Goal: Task Accomplishment & Management: Use online tool/utility

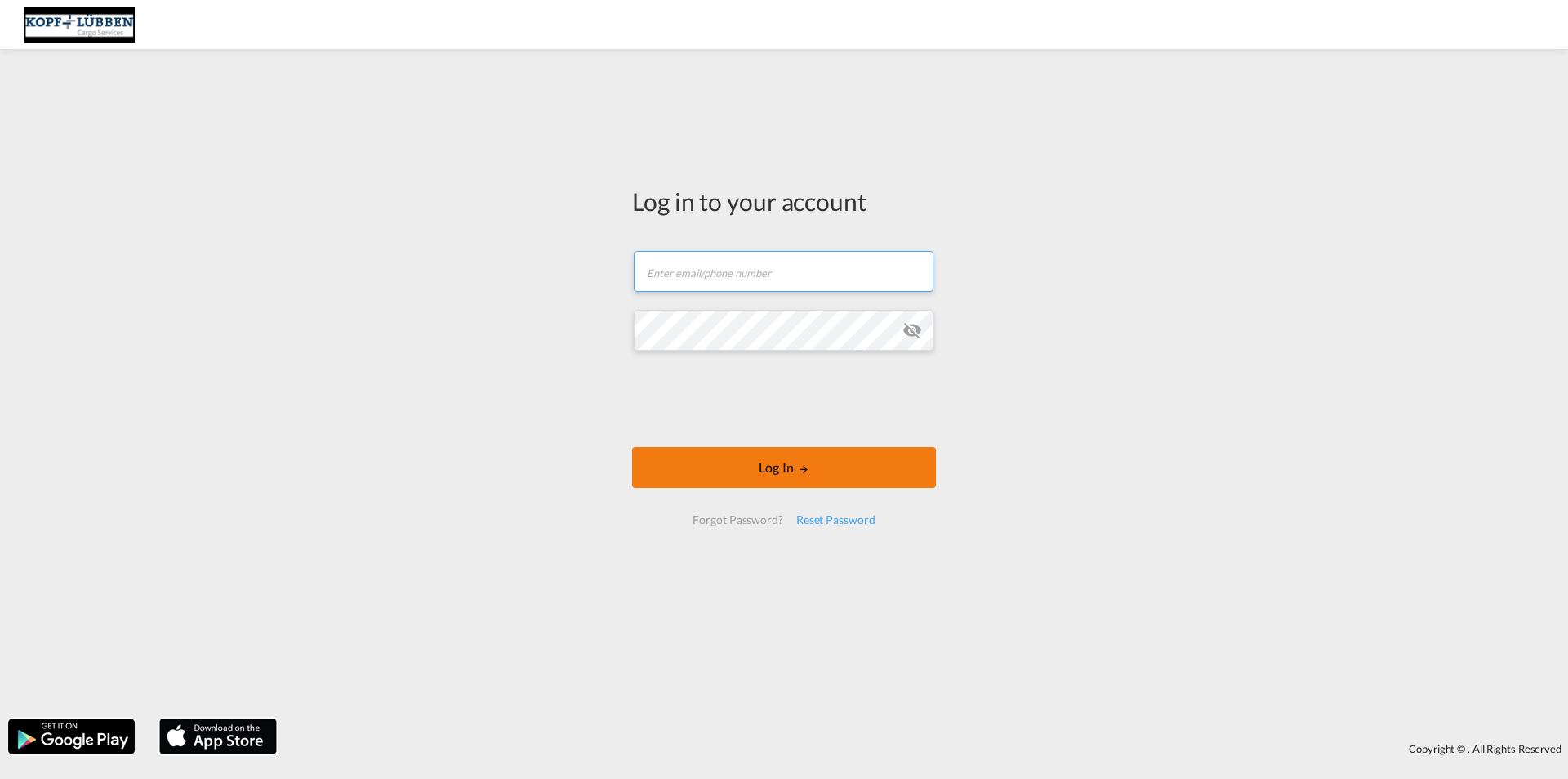
type input "[EMAIL_ADDRESS][PERSON_NAME][DOMAIN_NAME]"
click at [801, 464] on md-icon "LOGIN" at bounding box center [803, 469] width 11 height 11
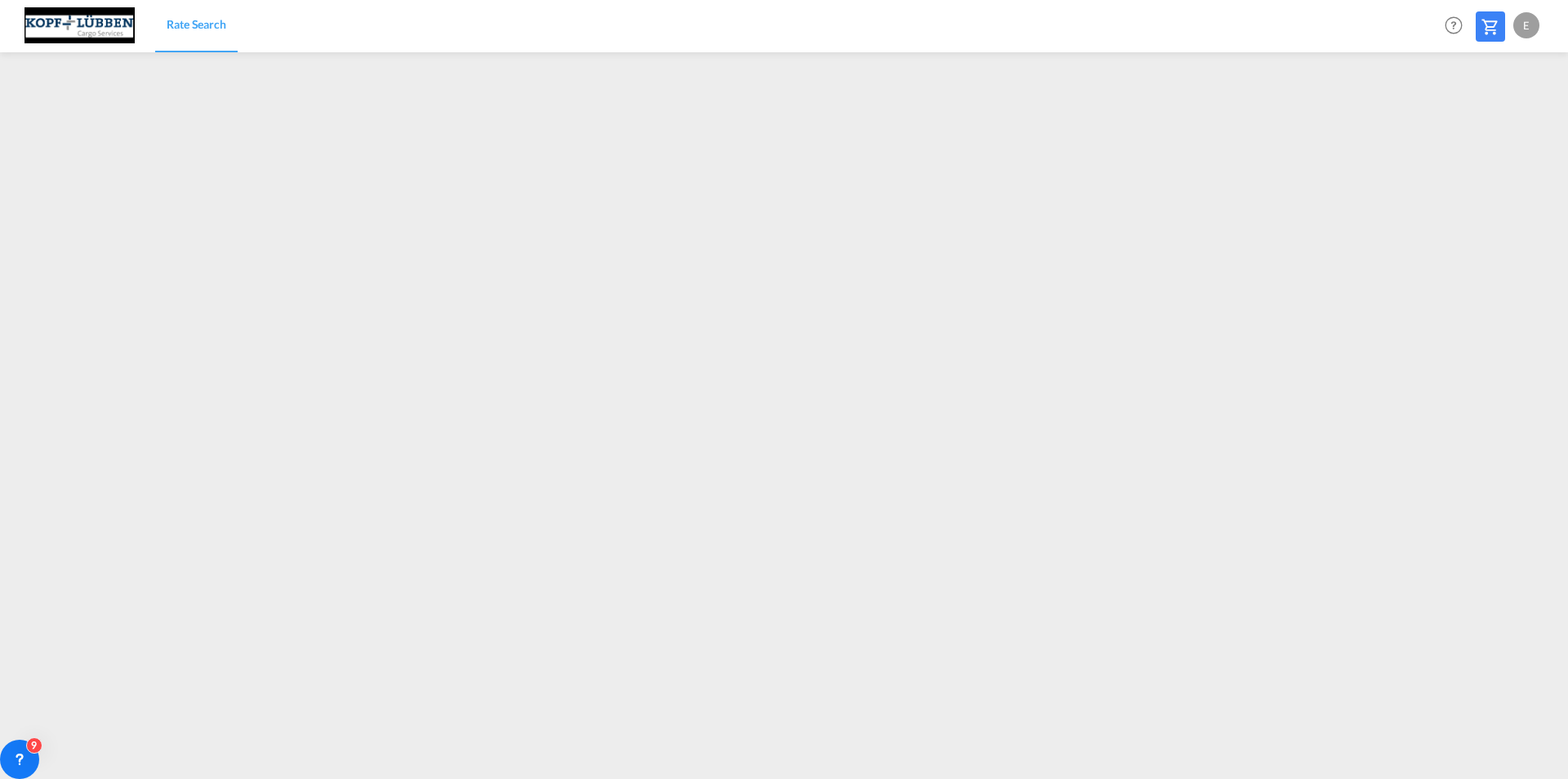
click at [333, 778] on html "Rate Search Rate Search Help Resources Product Release E My Profile Logout" at bounding box center [784, 390] width 1568 height 779
